Goal: Information Seeking & Learning: Find specific fact

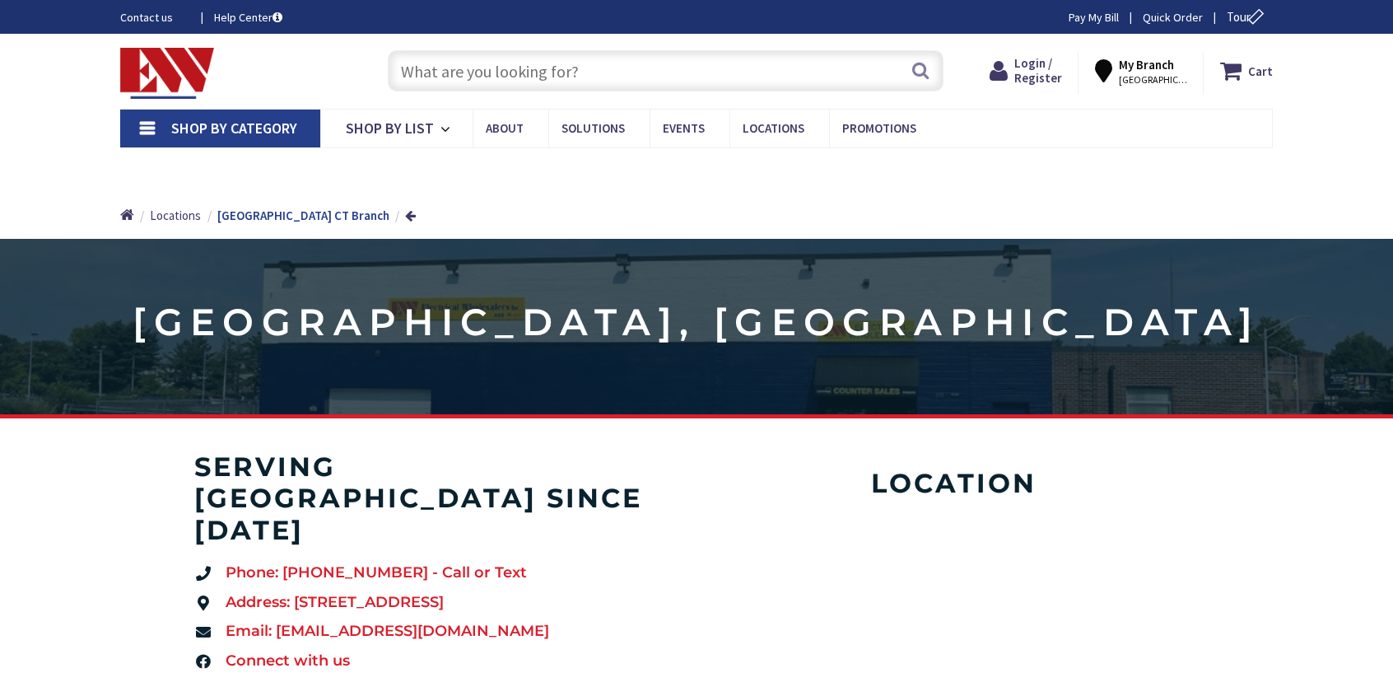
type input "[GEOGRAPHIC_DATA], [STREET_ADDRESS]"
click at [1155, 66] on strong "My Branch" at bounding box center [1146, 65] width 55 height 16
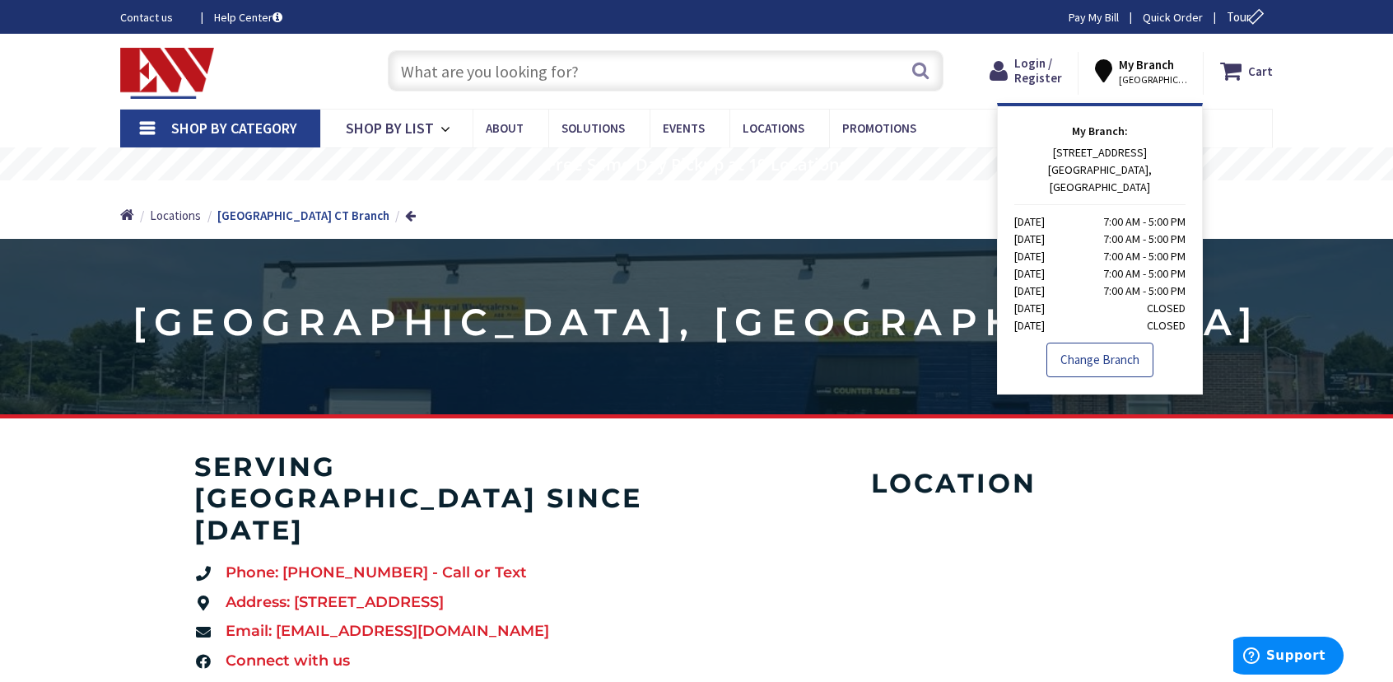
click at [1109, 342] on link "Change Branch" at bounding box center [1099, 359] width 107 height 35
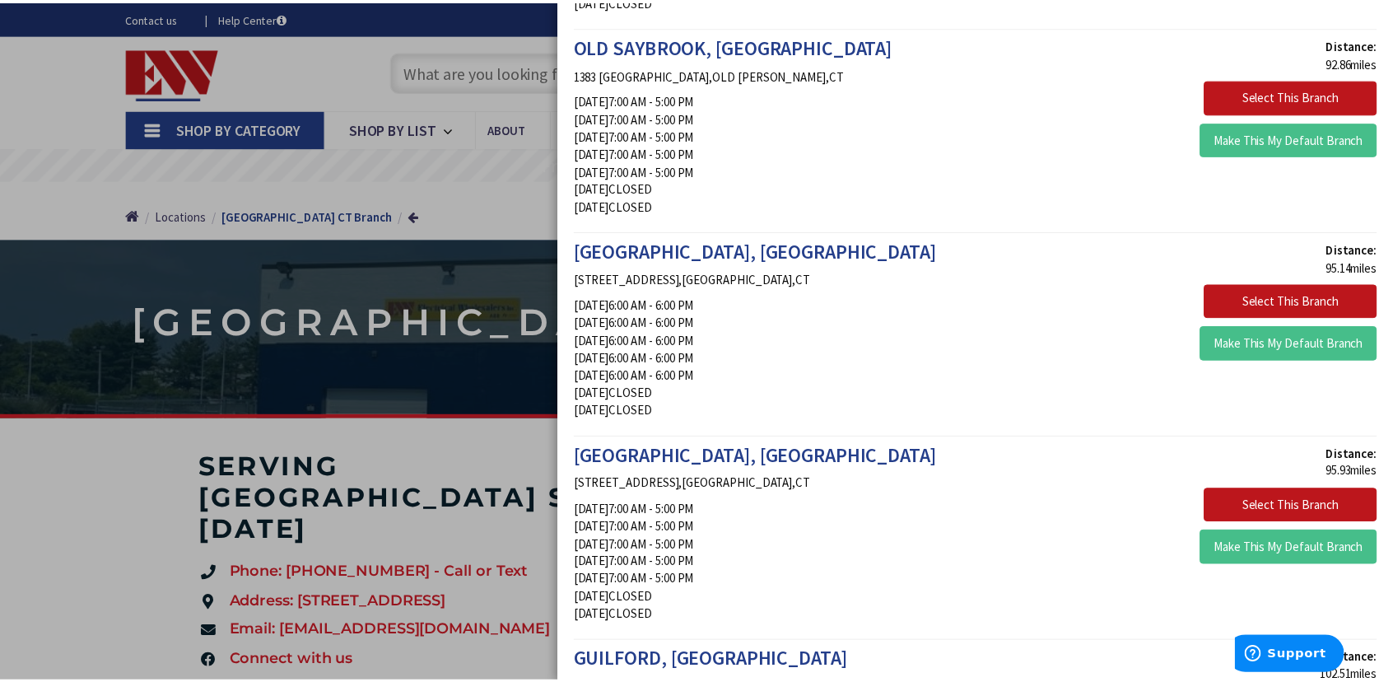
scroll to position [1729, 0]
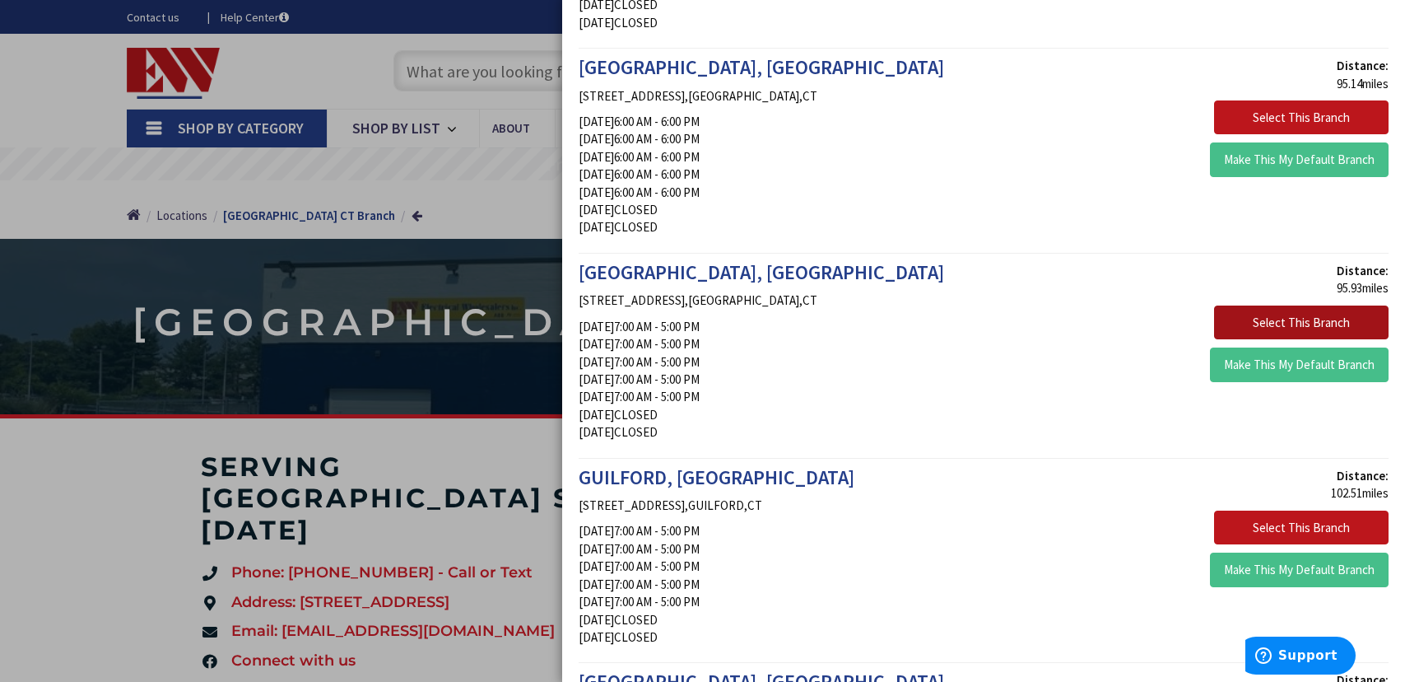
click at [1301, 312] on button "Select This Branch" at bounding box center [1301, 322] width 175 height 35
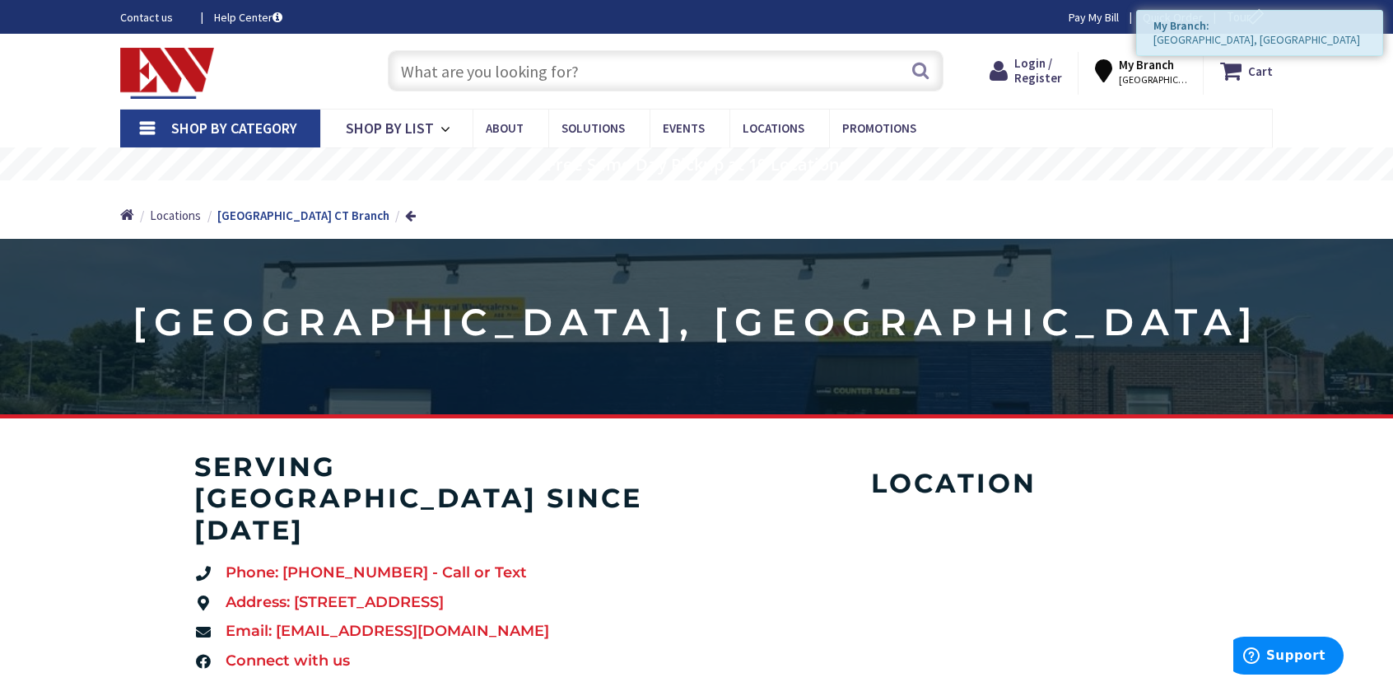
click at [422, 72] on input "text" at bounding box center [666, 70] width 556 height 41
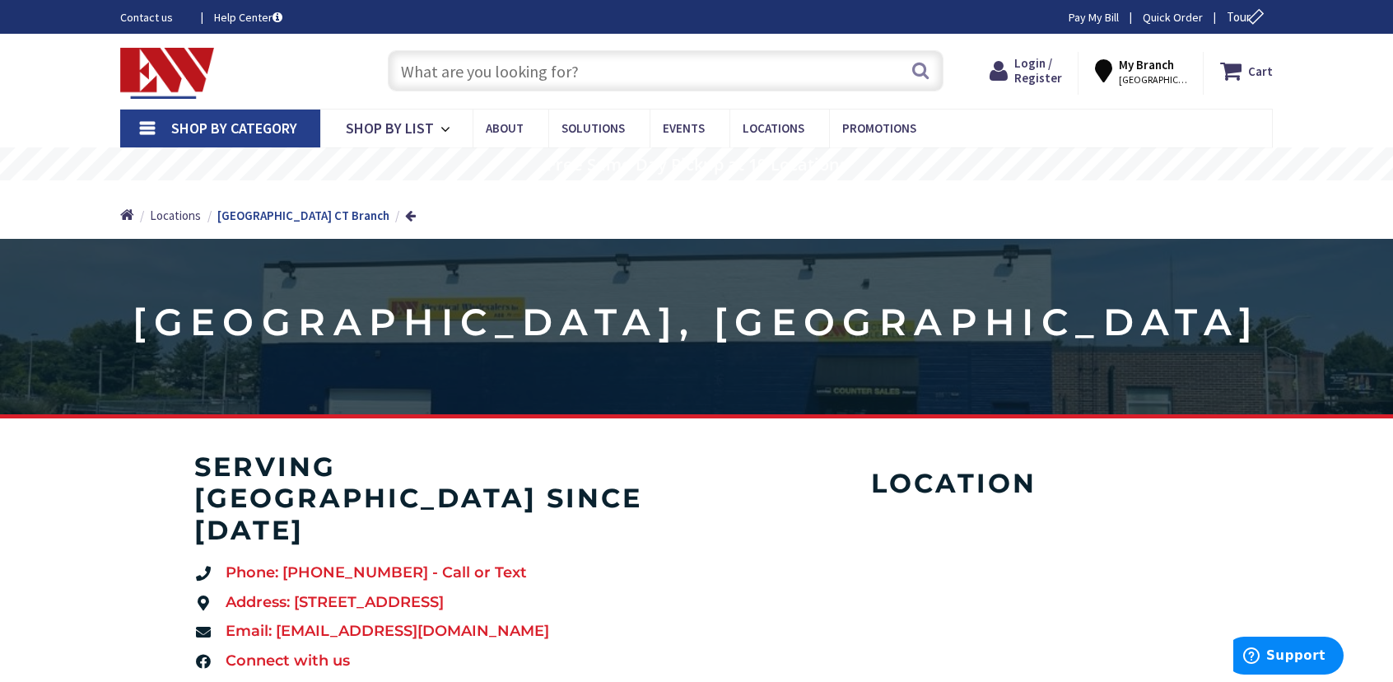
click at [407, 66] on input "text" at bounding box center [666, 70] width 556 height 41
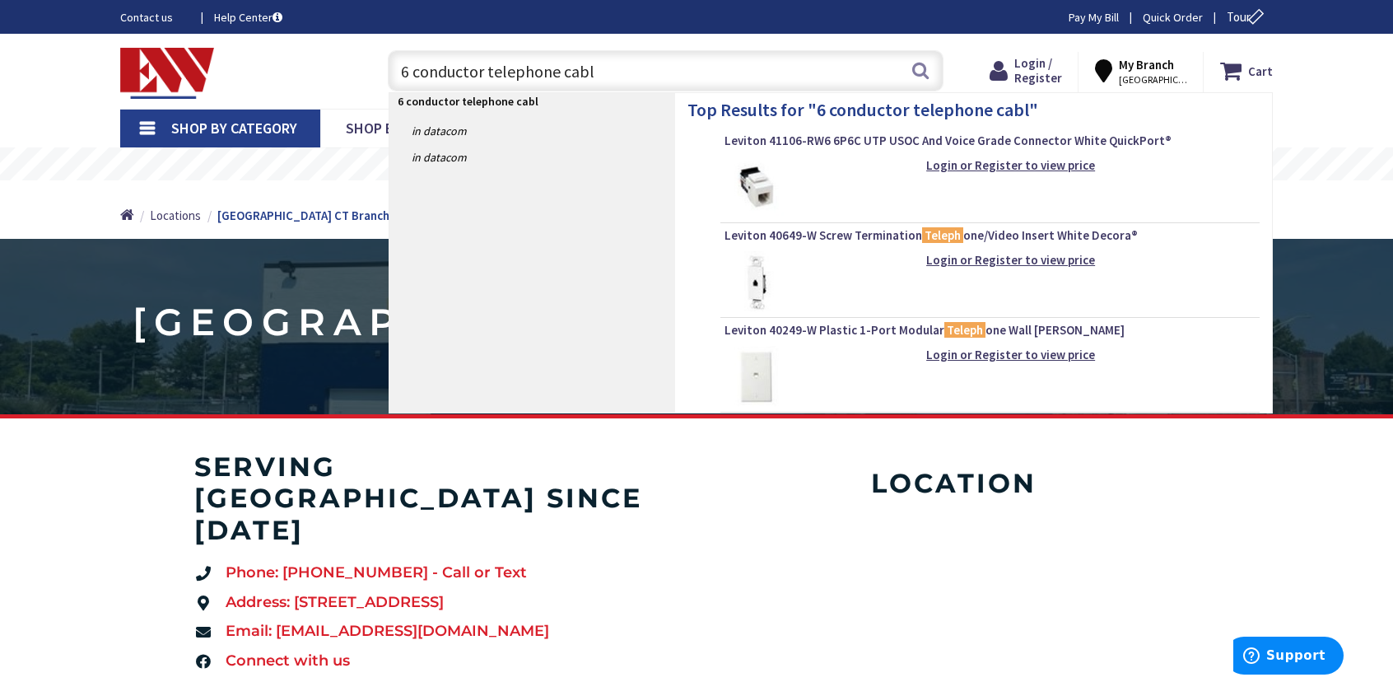
type input "6 conductor telephone cable"
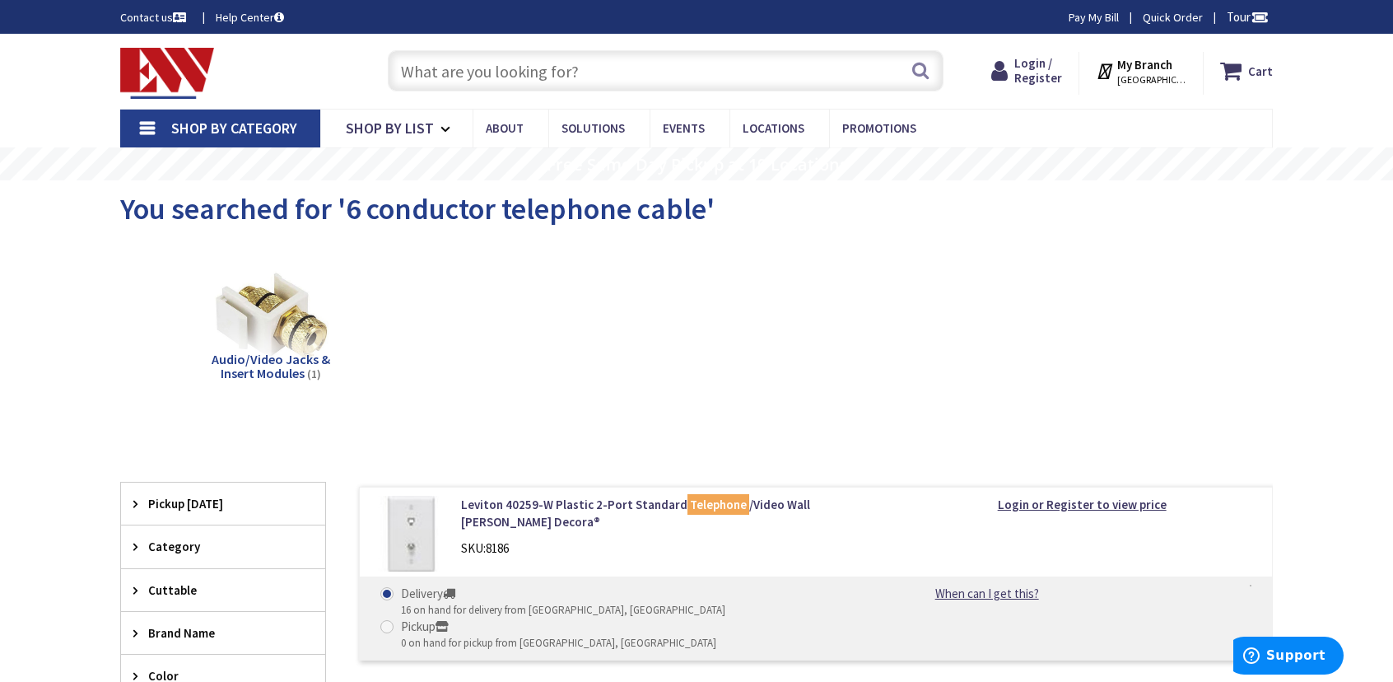
click at [426, 65] on input "text" at bounding box center [666, 70] width 556 height 41
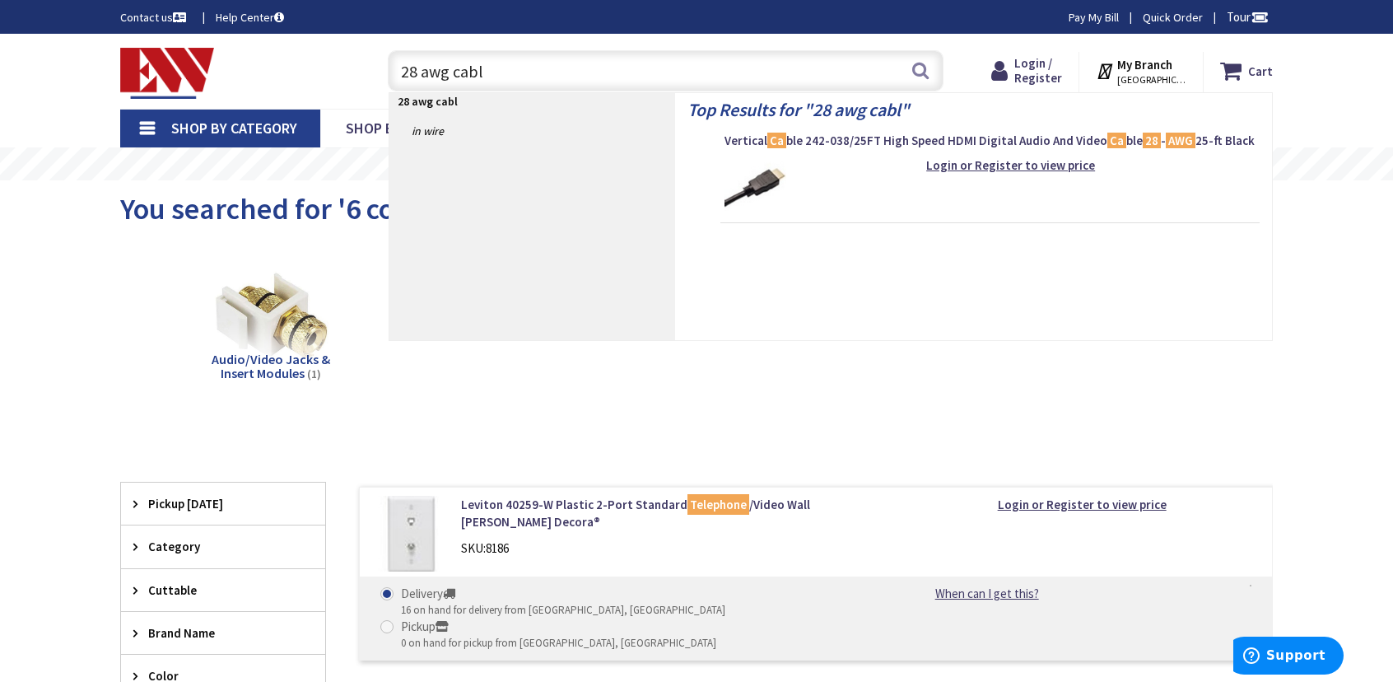
type input "28 awg cable"
